Goal: Information Seeking & Learning: Learn about a topic

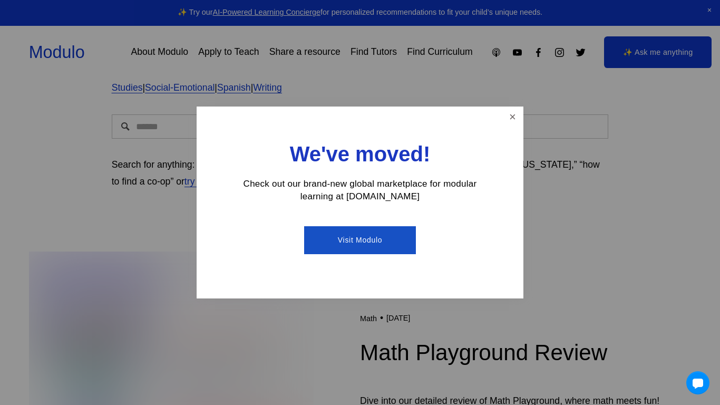
scroll to position [274, 0]
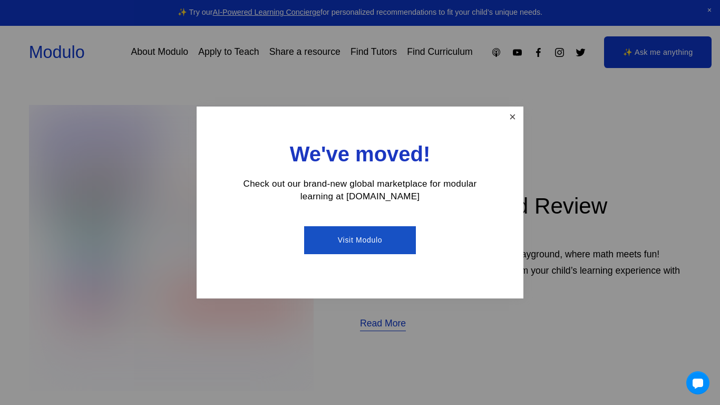
click at [508, 117] on link "Close" at bounding box center [512, 117] width 18 height 18
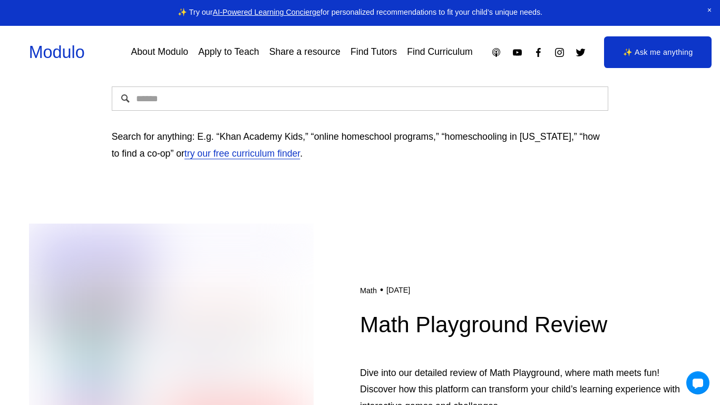
scroll to position [87, 0]
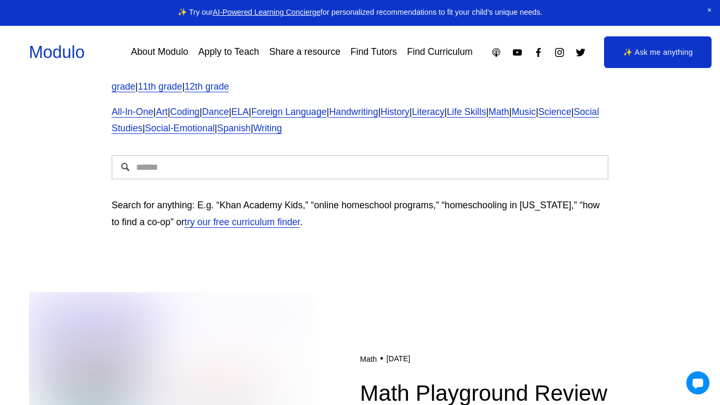
click at [239, 162] on input "Search" at bounding box center [360, 167] width 497 height 24
type input "**********"
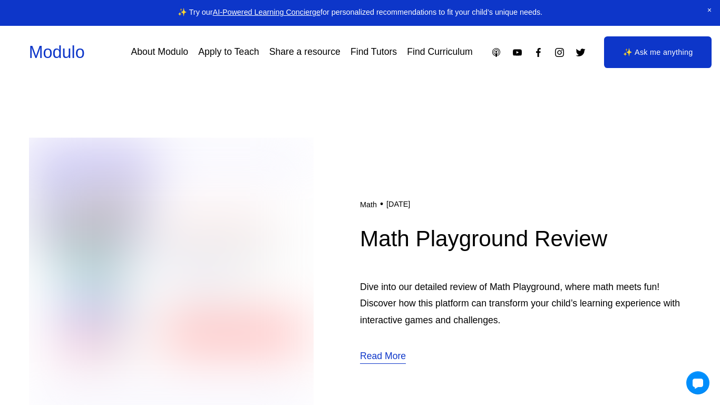
scroll to position [248, 0]
